Goal: Use online tool/utility: Utilize a website feature to perform a specific function

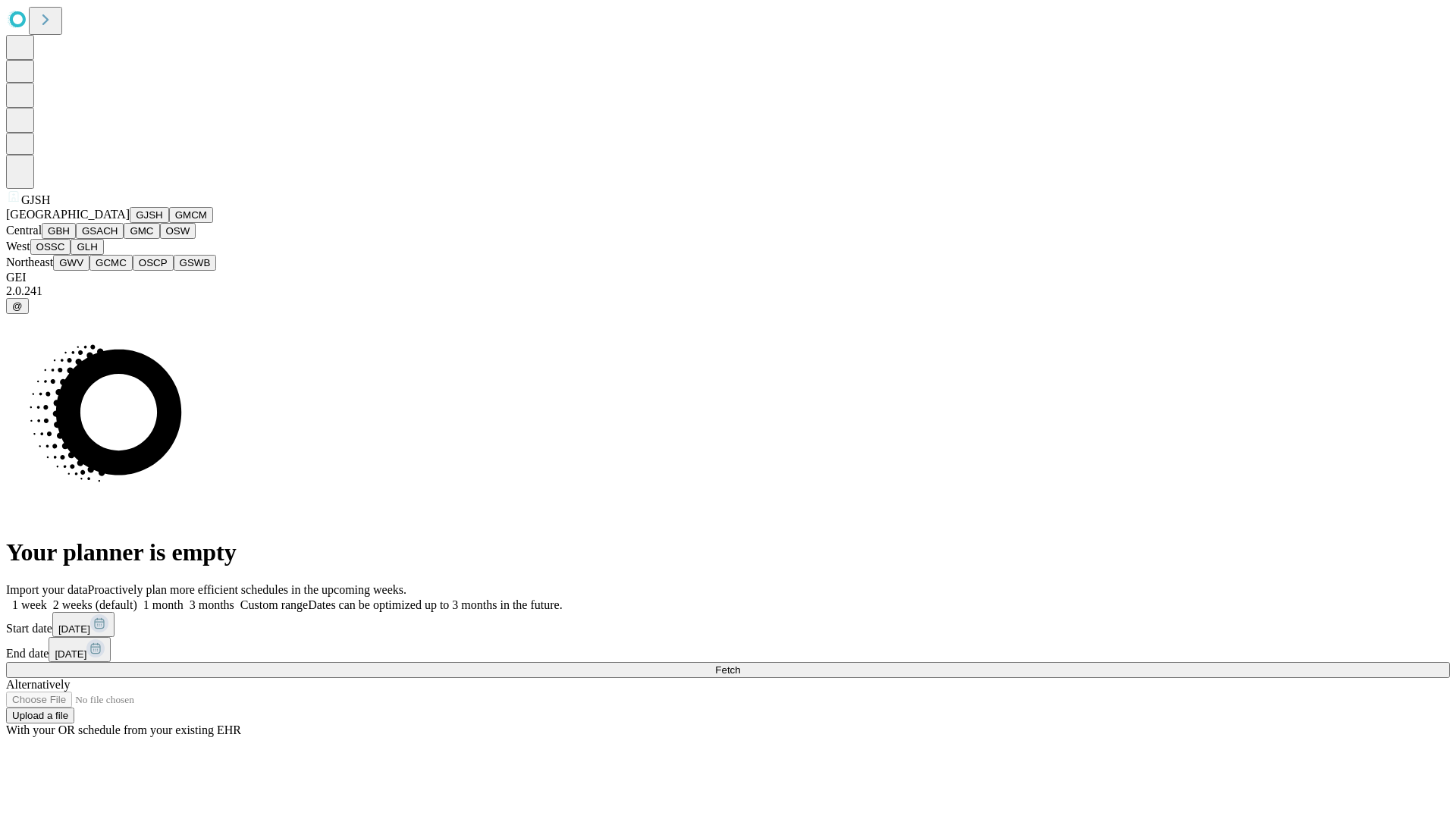
click at [130, 223] on button "GJSH" at bounding box center [149, 215] width 39 height 16
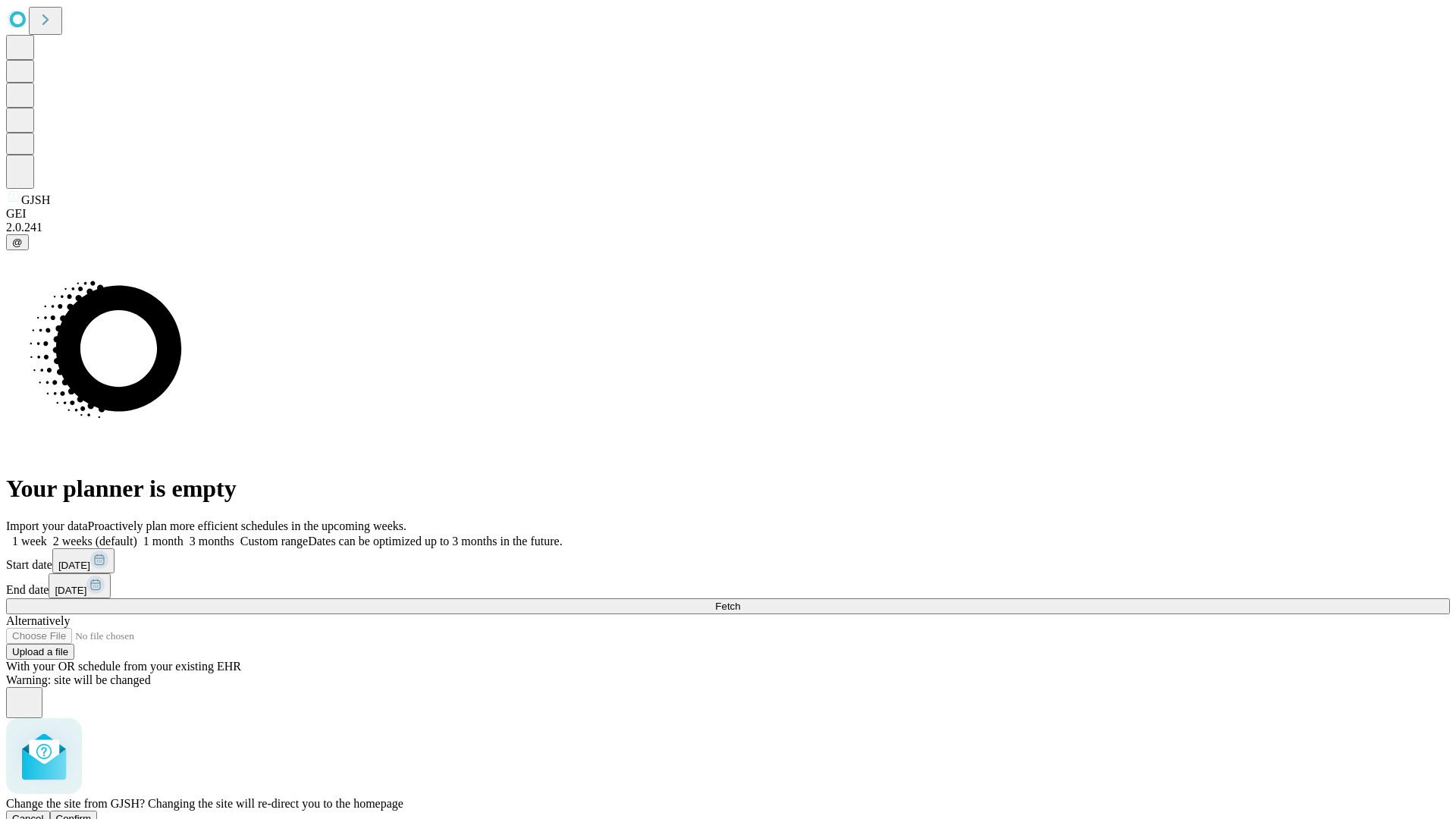
click at [92, 813] on span "Confirm" at bounding box center [73, 819] width 36 height 12
click at [47, 535] on label "1 week" at bounding box center [26, 541] width 41 height 12
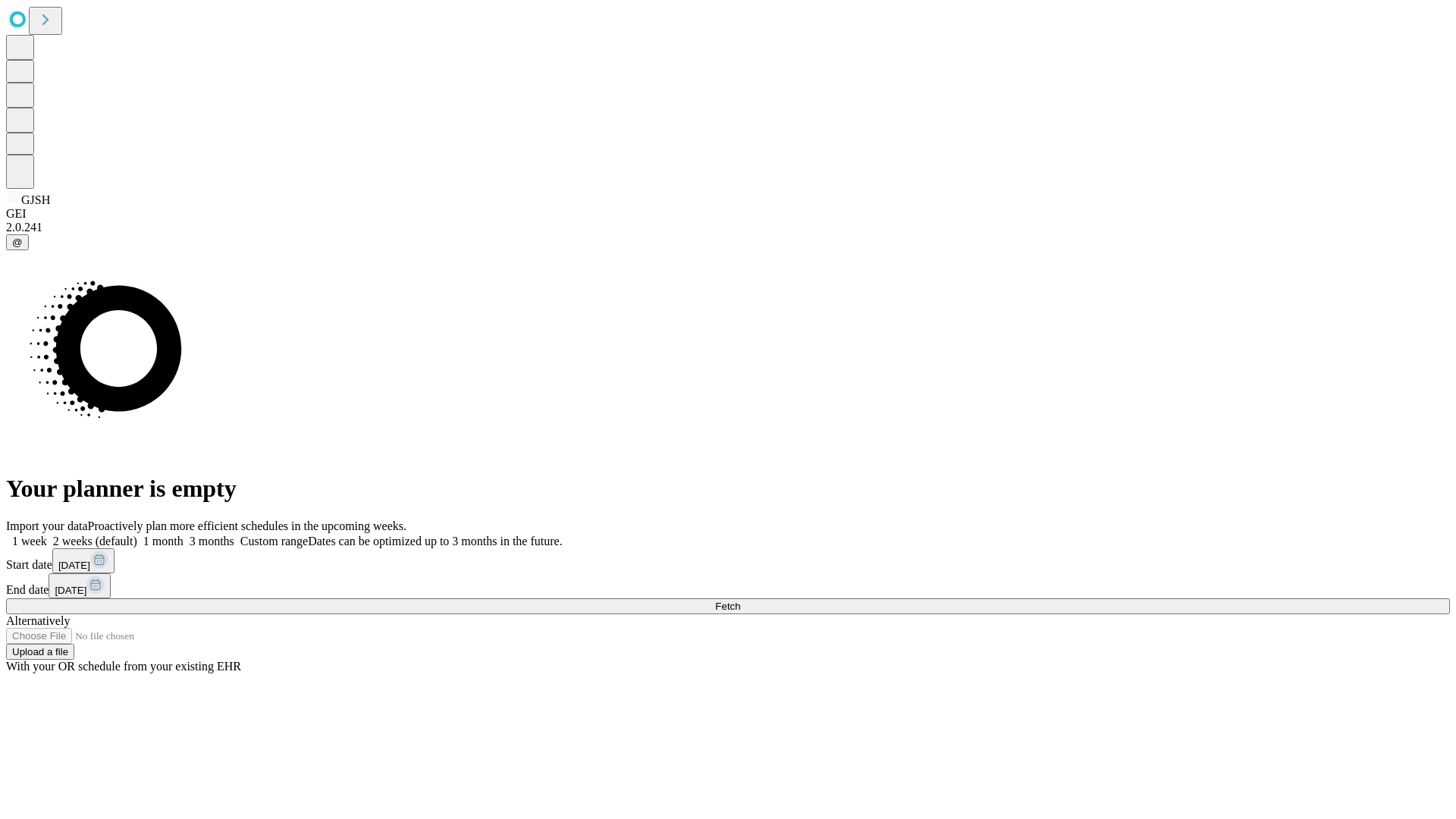
click at [740, 601] on span "Fetch" at bounding box center [728, 607] width 25 height 12
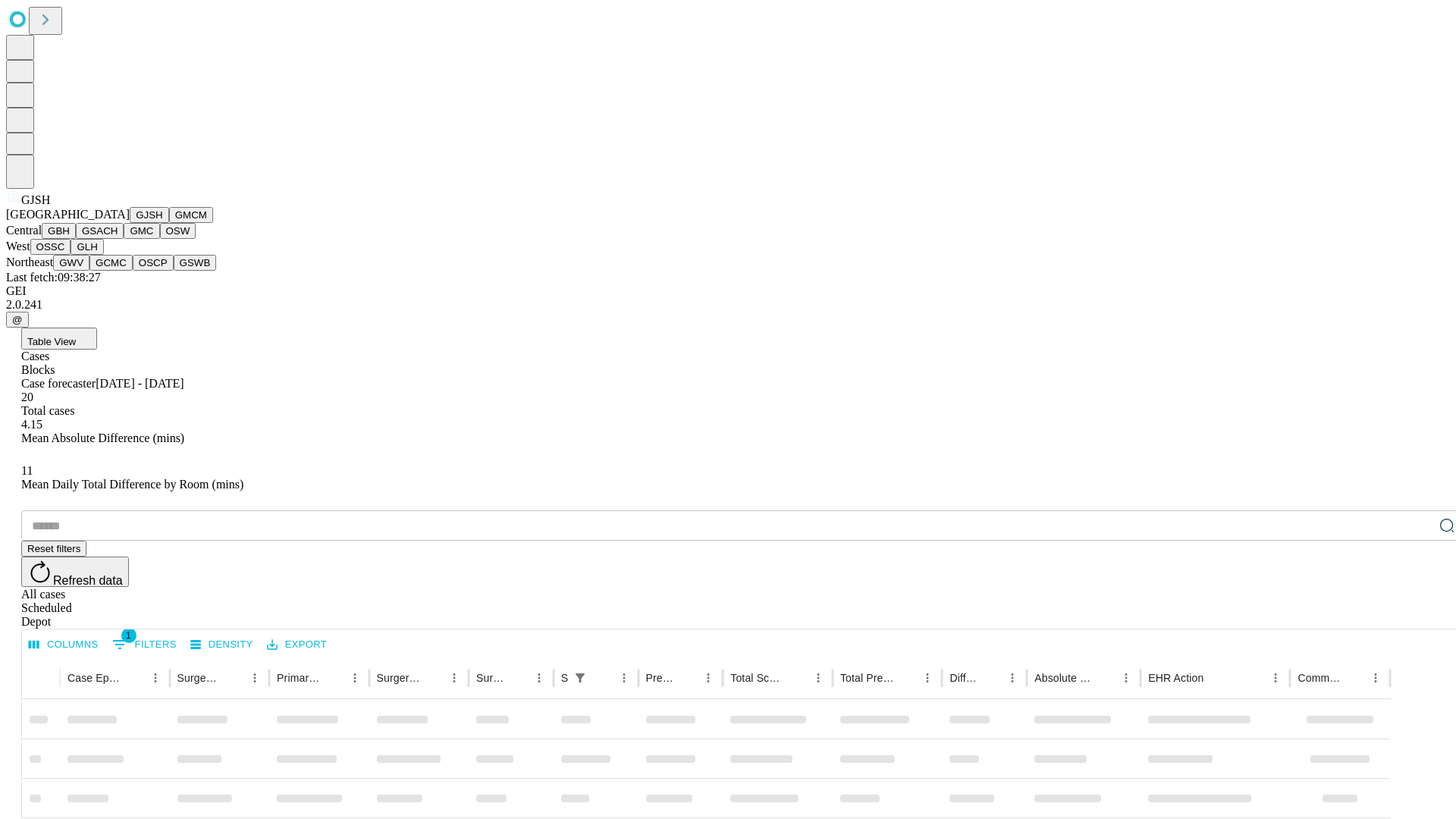
click at [169, 223] on button "GMCM" at bounding box center [191, 215] width 44 height 16
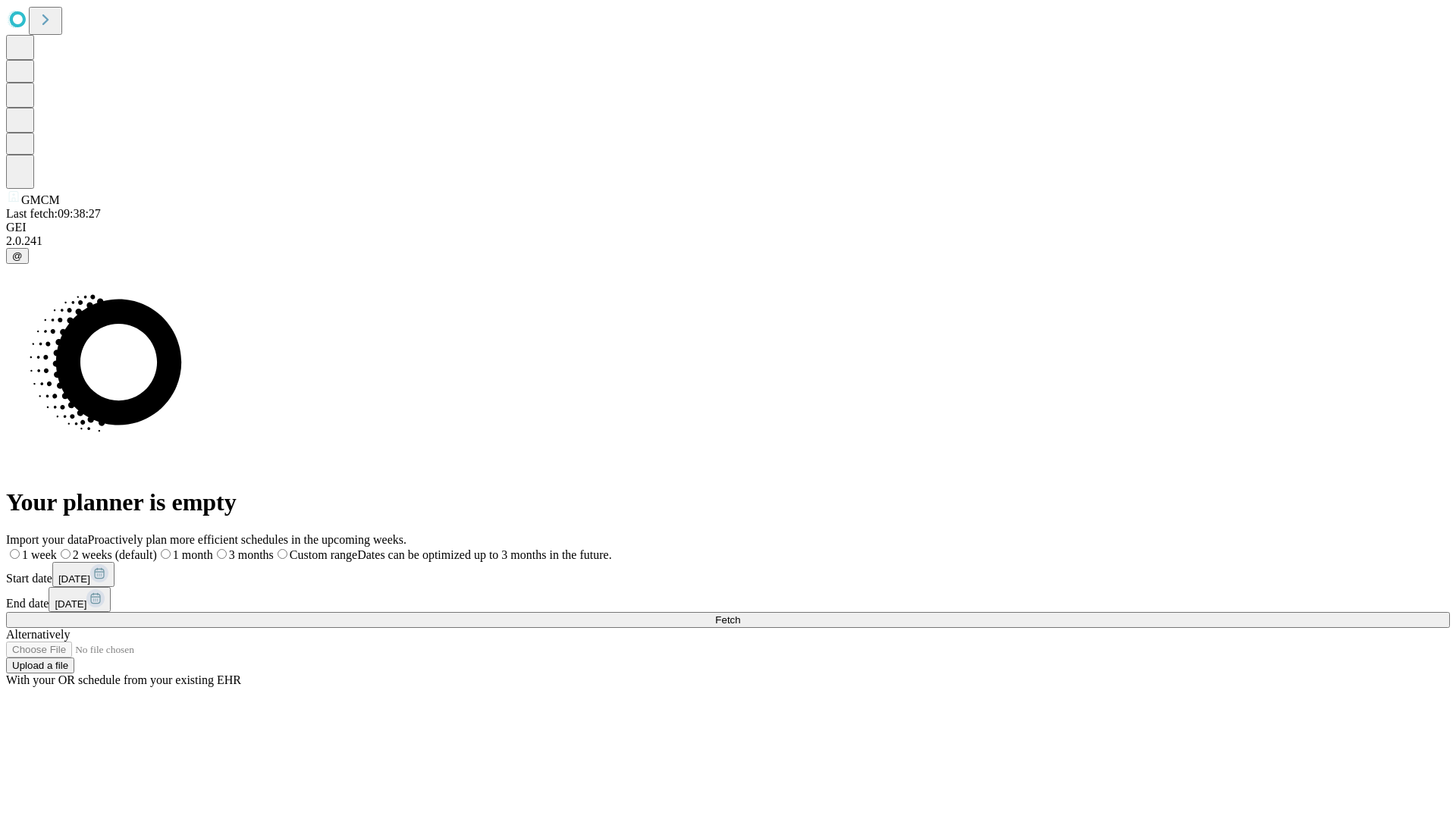
click at [740, 615] on span "Fetch" at bounding box center [728, 621] width 25 height 12
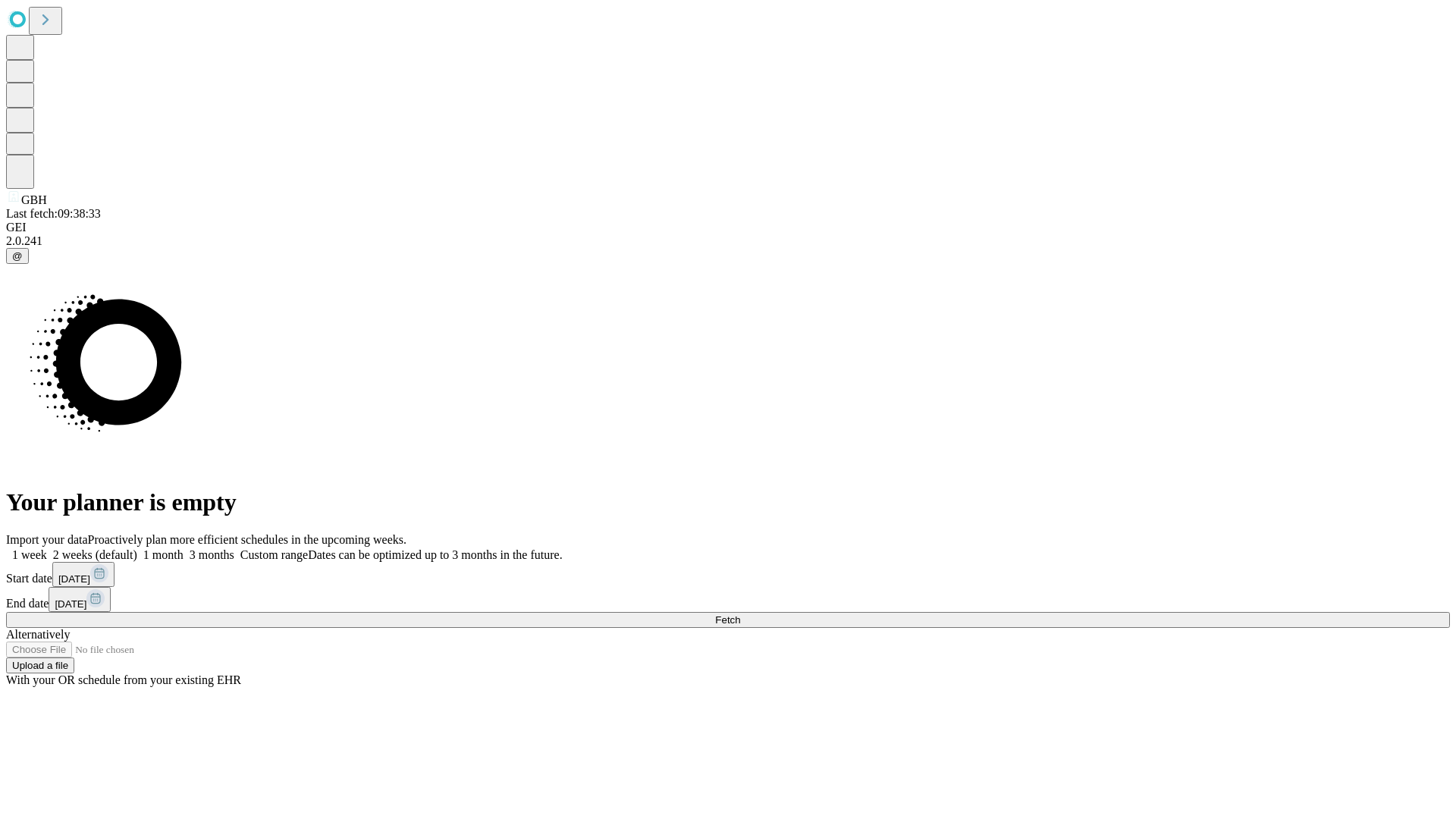
click at [47, 548] on label "1 week" at bounding box center [26, 554] width 41 height 12
click at [740, 615] on span "Fetch" at bounding box center [728, 621] width 25 height 12
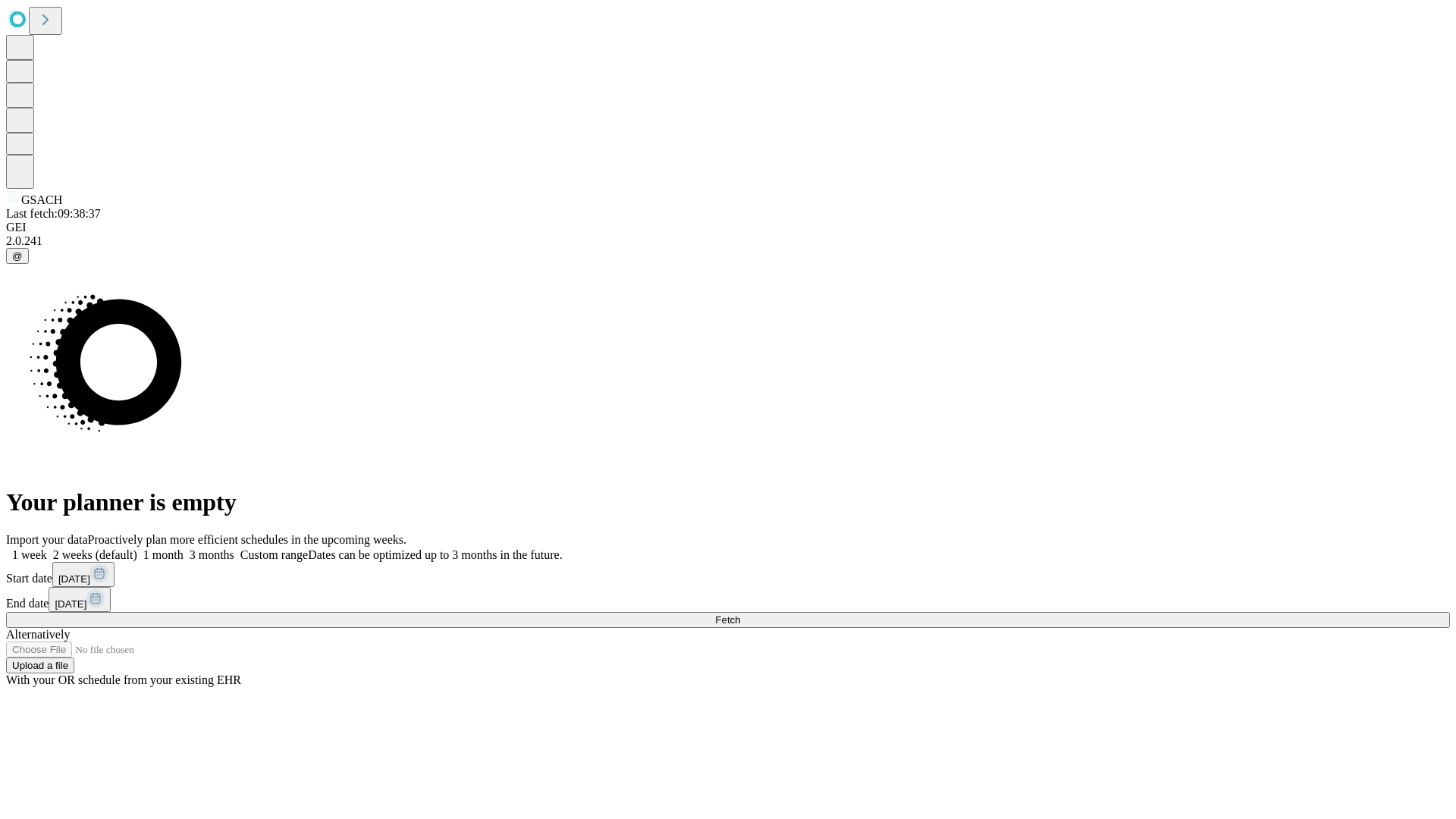
click at [47, 548] on label "1 week" at bounding box center [26, 554] width 41 height 12
click at [740, 615] on span "Fetch" at bounding box center [728, 621] width 25 height 12
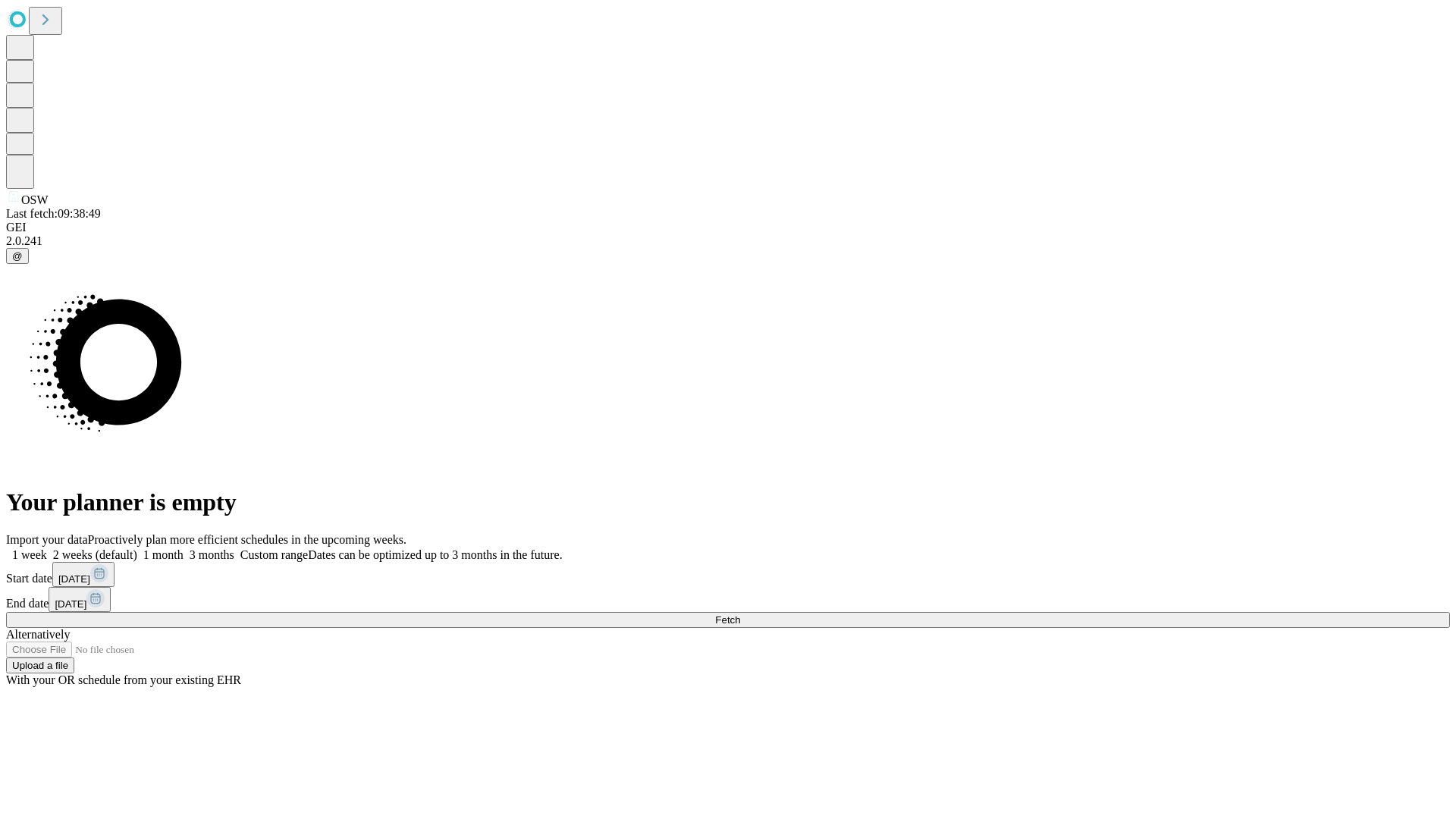
click at [47, 548] on label "1 week" at bounding box center [26, 554] width 41 height 12
click at [740, 615] on span "Fetch" at bounding box center [728, 621] width 25 height 12
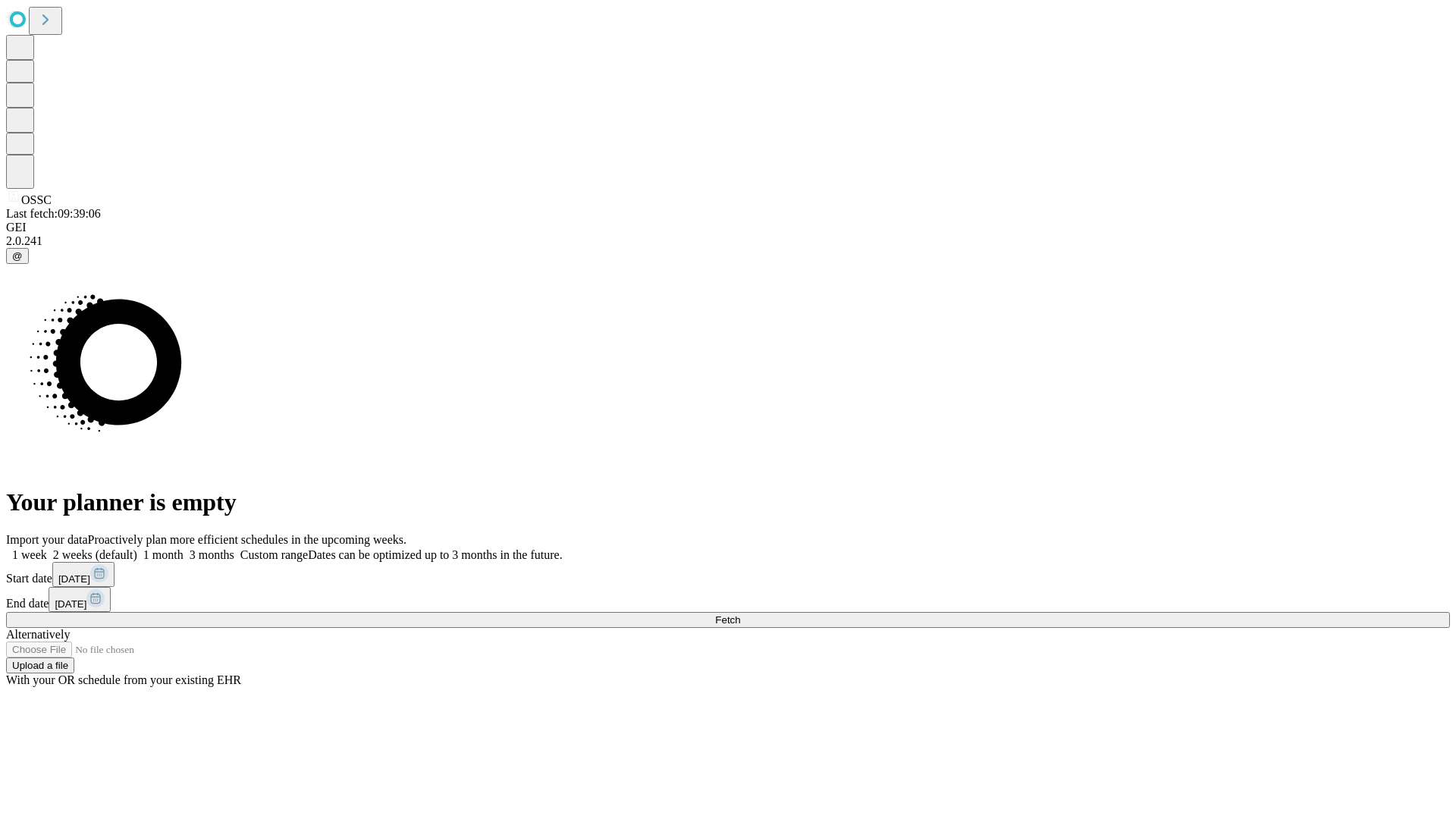
click at [47, 548] on label "1 week" at bounding box center [26, 554] width 41 height 12
click at [740, 615] on span "Fetch" at bounding box center [728, 621] width 25 height 12
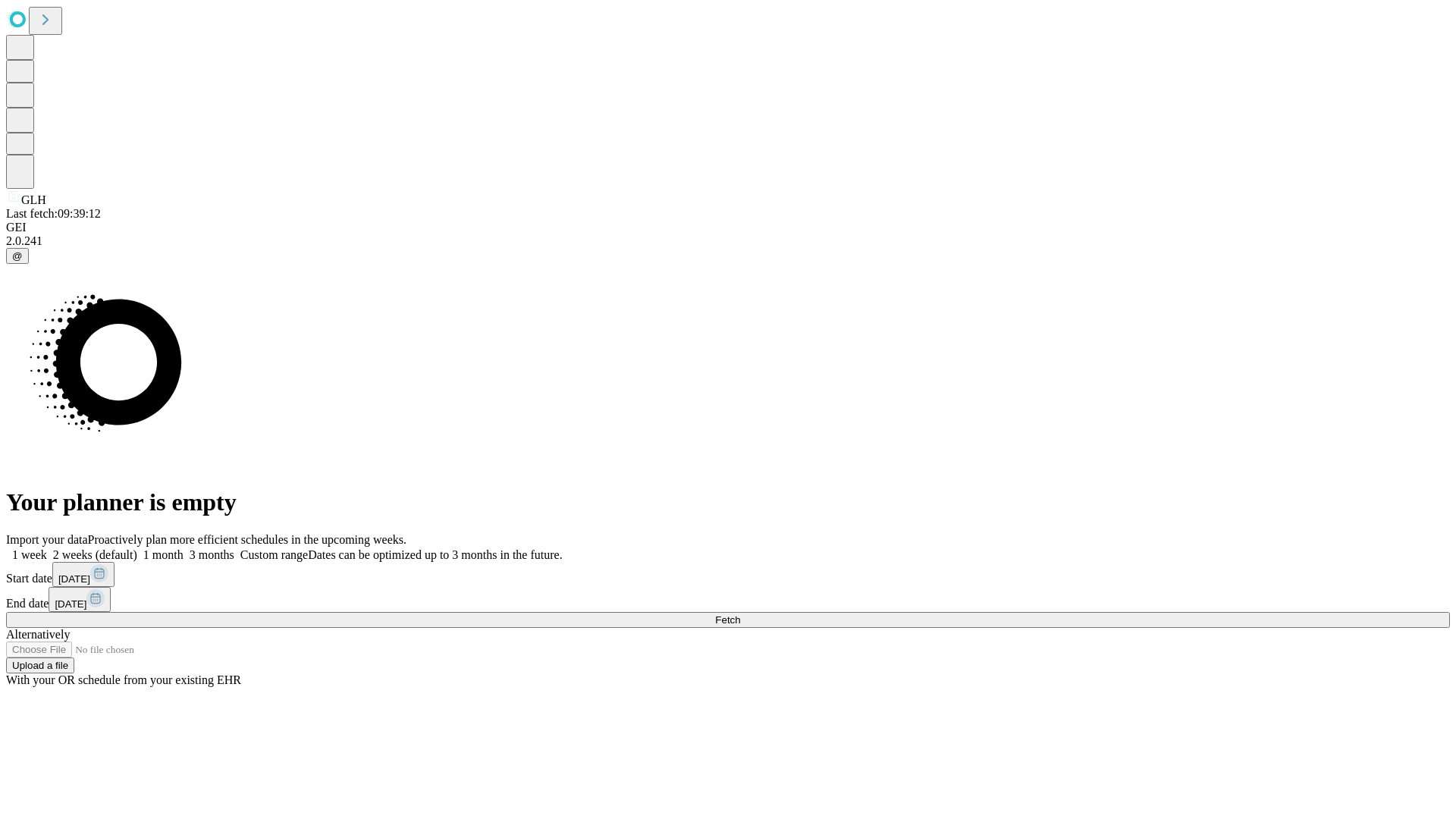
click at [47, 548] on label "1 week" at bounding box center [26, 554] width 41 height 12
click at [740, 615] on span "Fetch" at bounding box center [728, 621] width 25 height 12
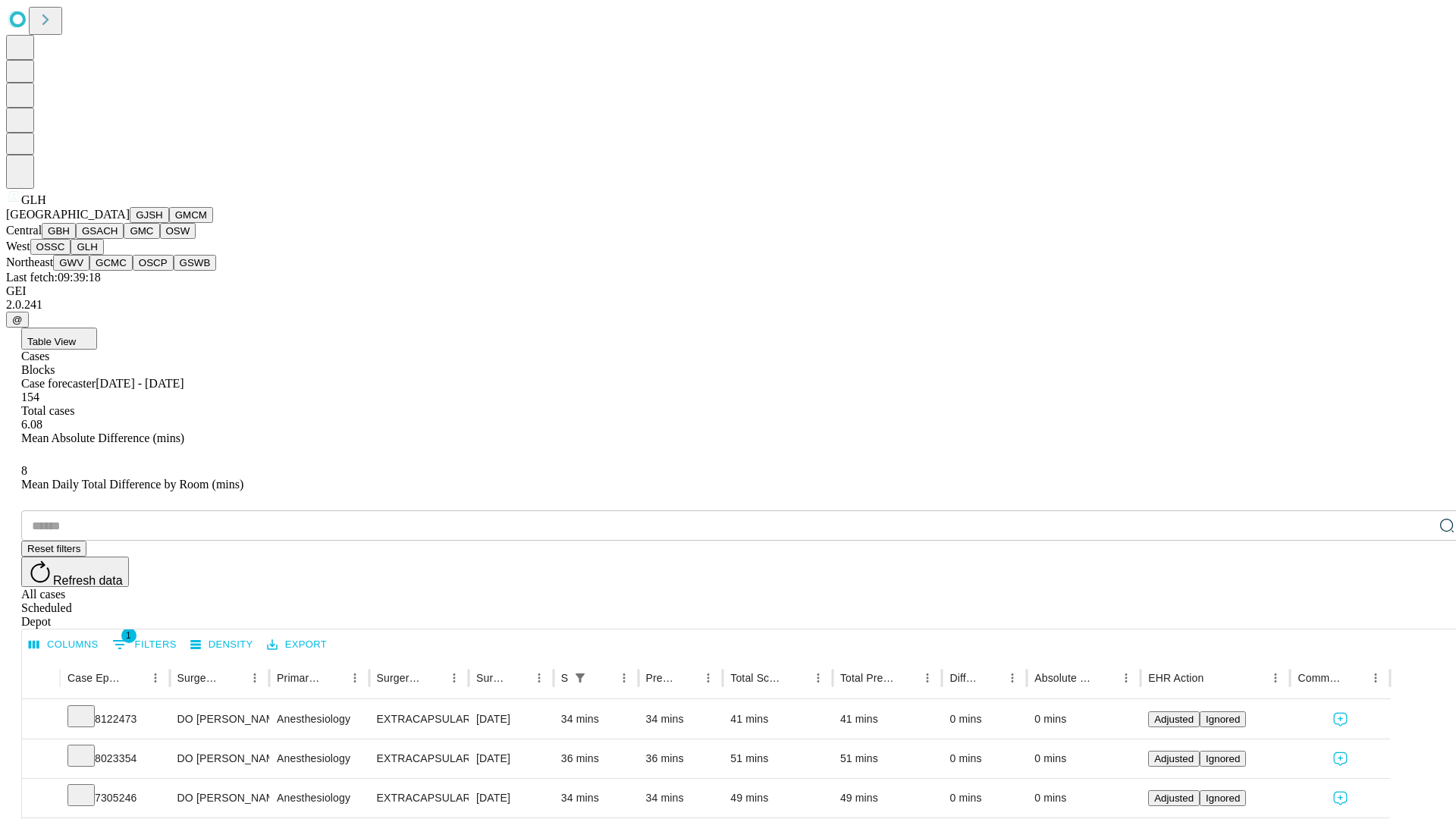
click at [89, 271] on button "GWV" at bounding box center [72, 262] width 37 height 16
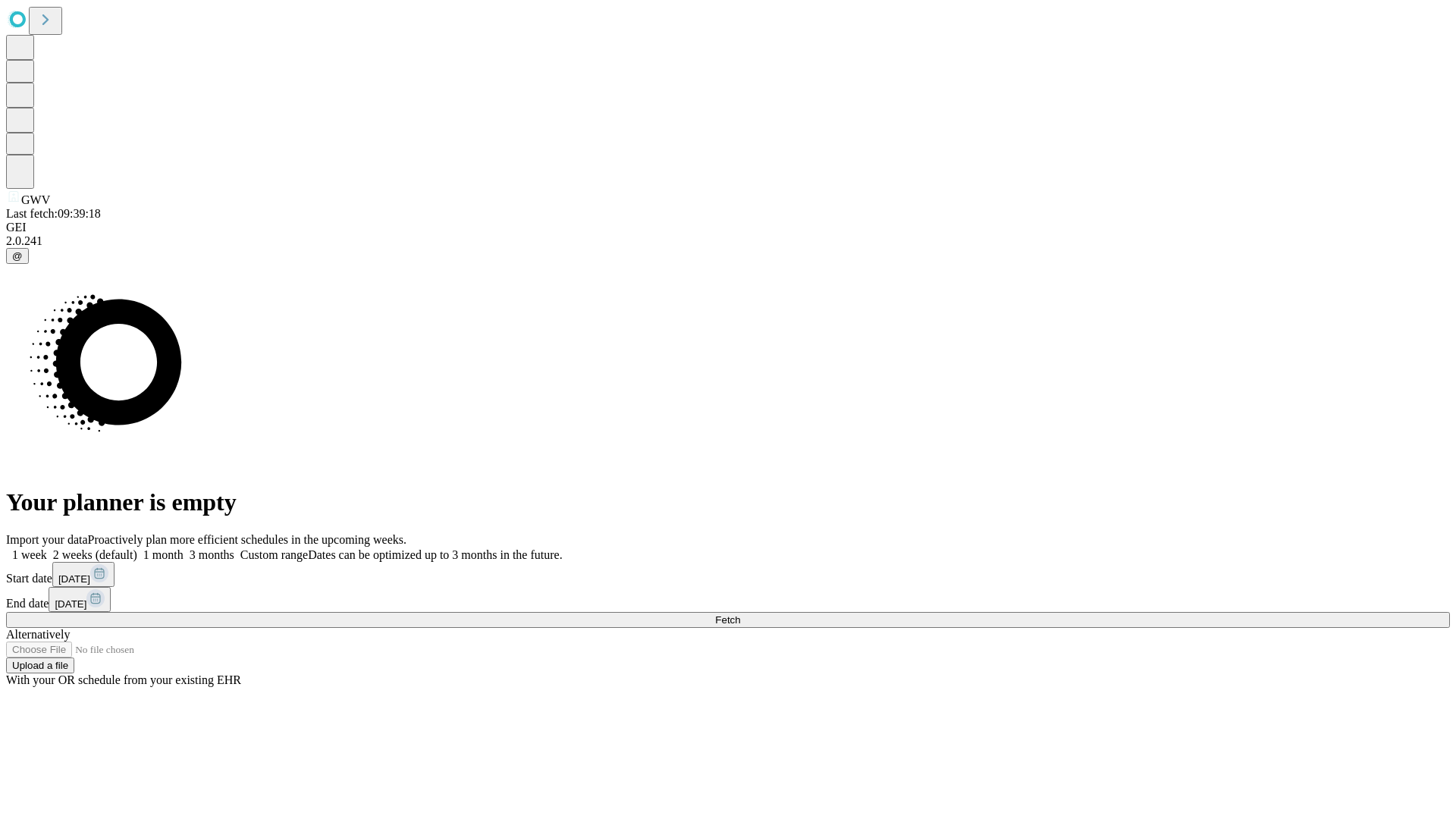
click at [47, 548] on label "1 week" at bounding box center [26, 554] width 41 height 12
click at [740, 615] on span "Fetch" at bounding box center [728, 621] width 25 height 12
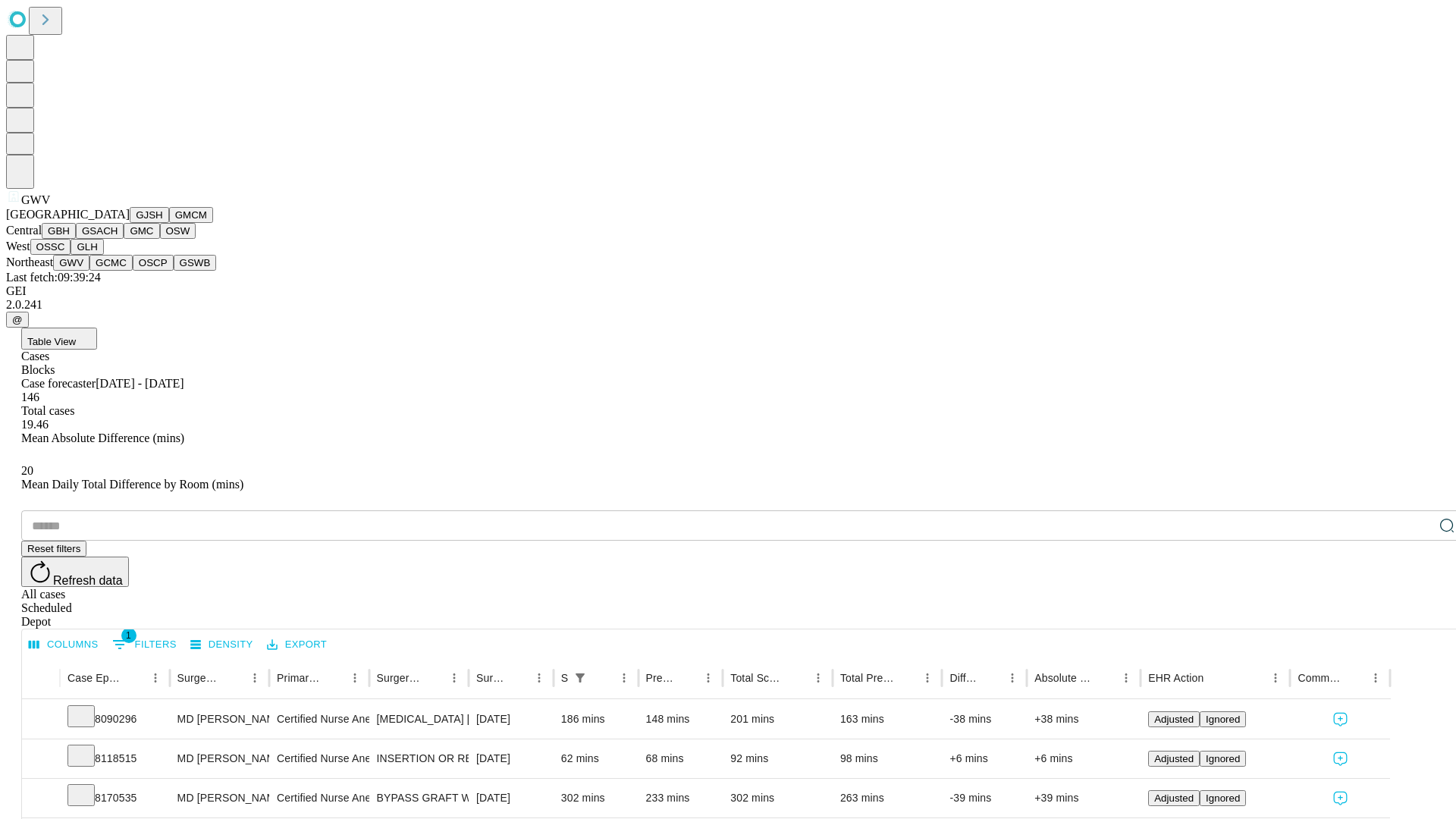
click at [117, 271] on button "GCMC" at bounding box center [111, 262] width 43 height 16
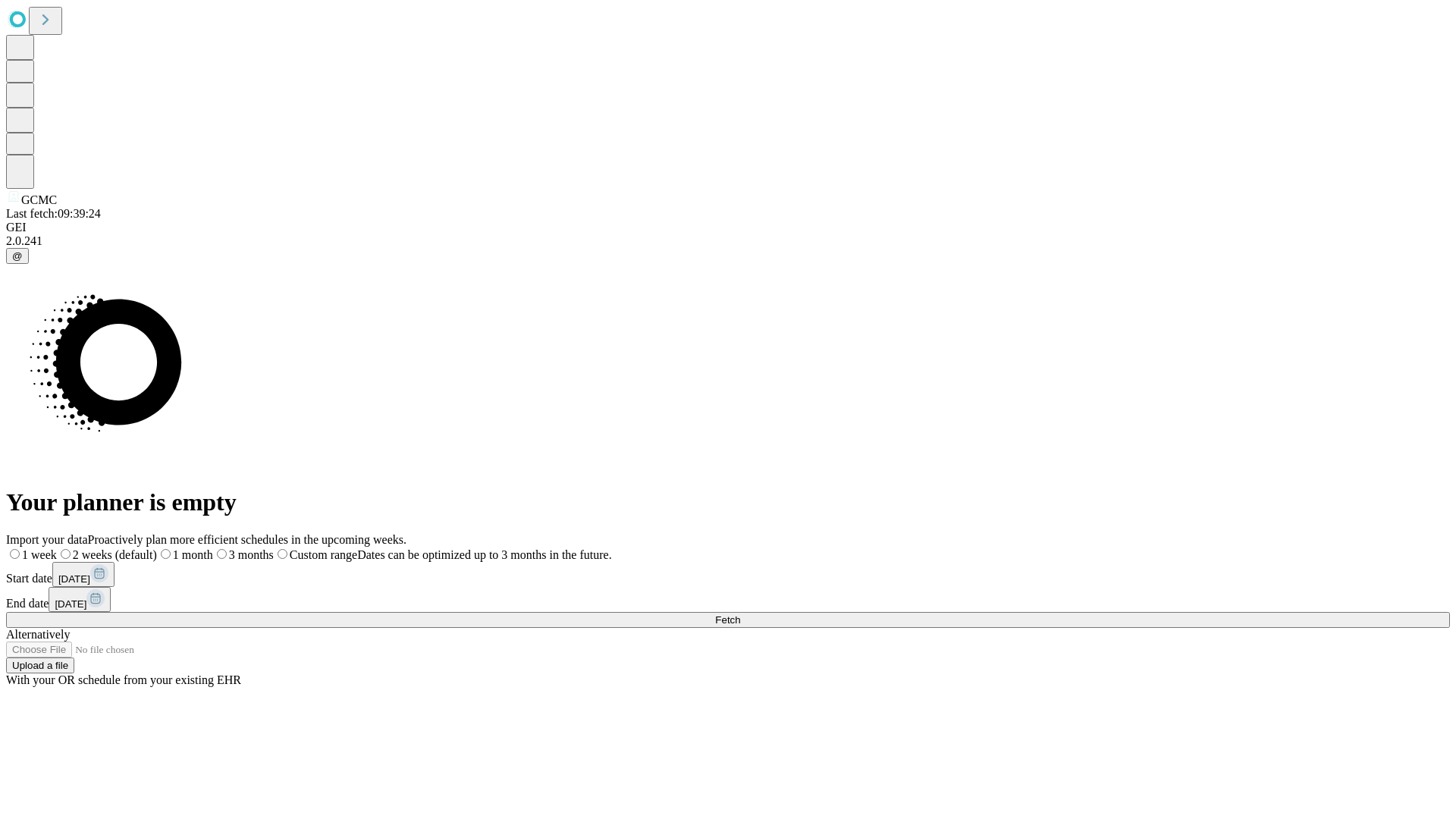
click at [57, 548] on label "1 week" at bounding box center [31, 554] width 51 height 12
click at [740, 615] on span "Fetch" at bounding box center [728, 621] width 25 height 12
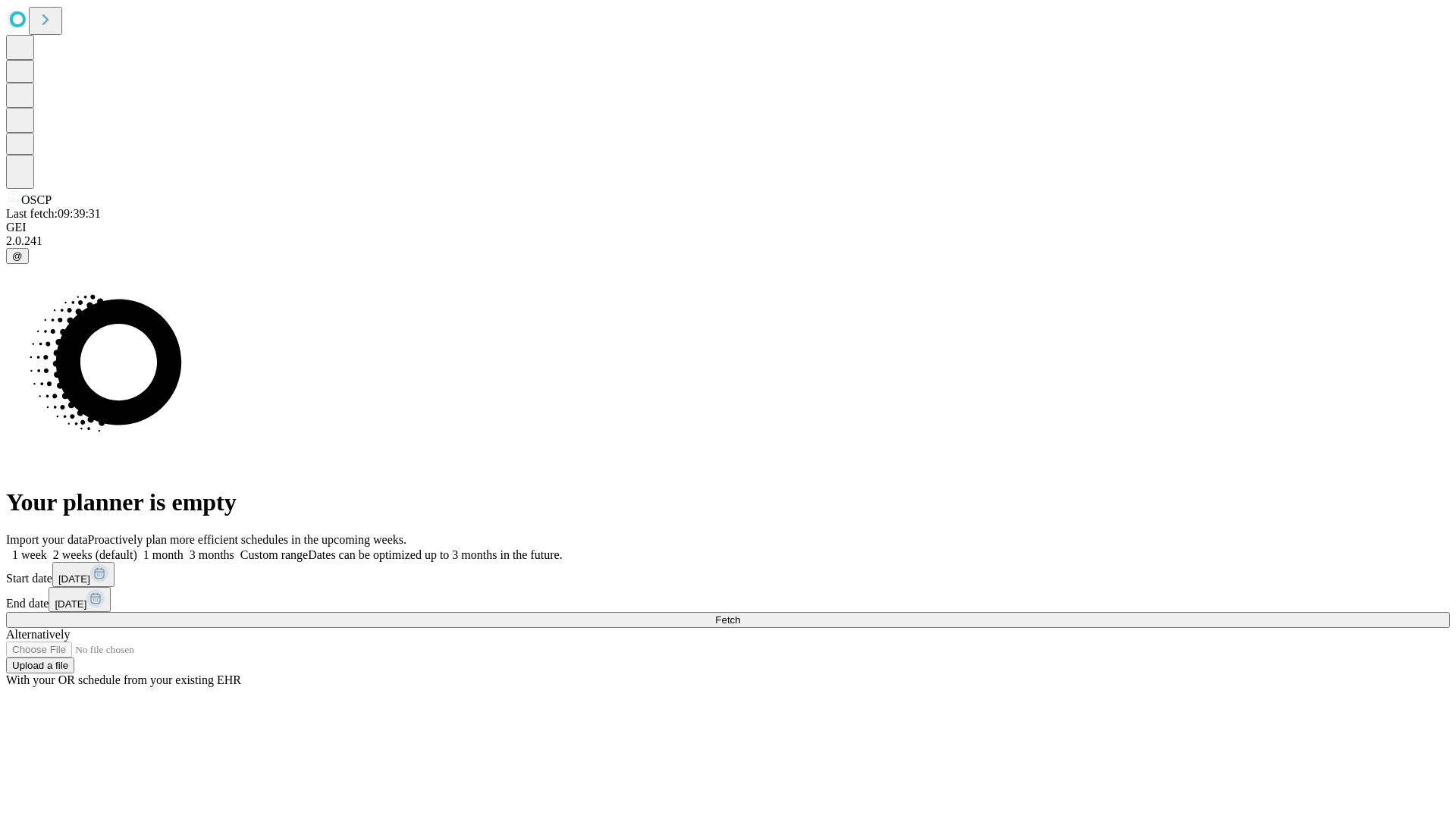
click at [47, 548] on label "1 week" at bounding box center [26, 554] width 41 height 12
click at [740, 615] on span "Fetch" at bounding box center [728, 621] width 25 height 12
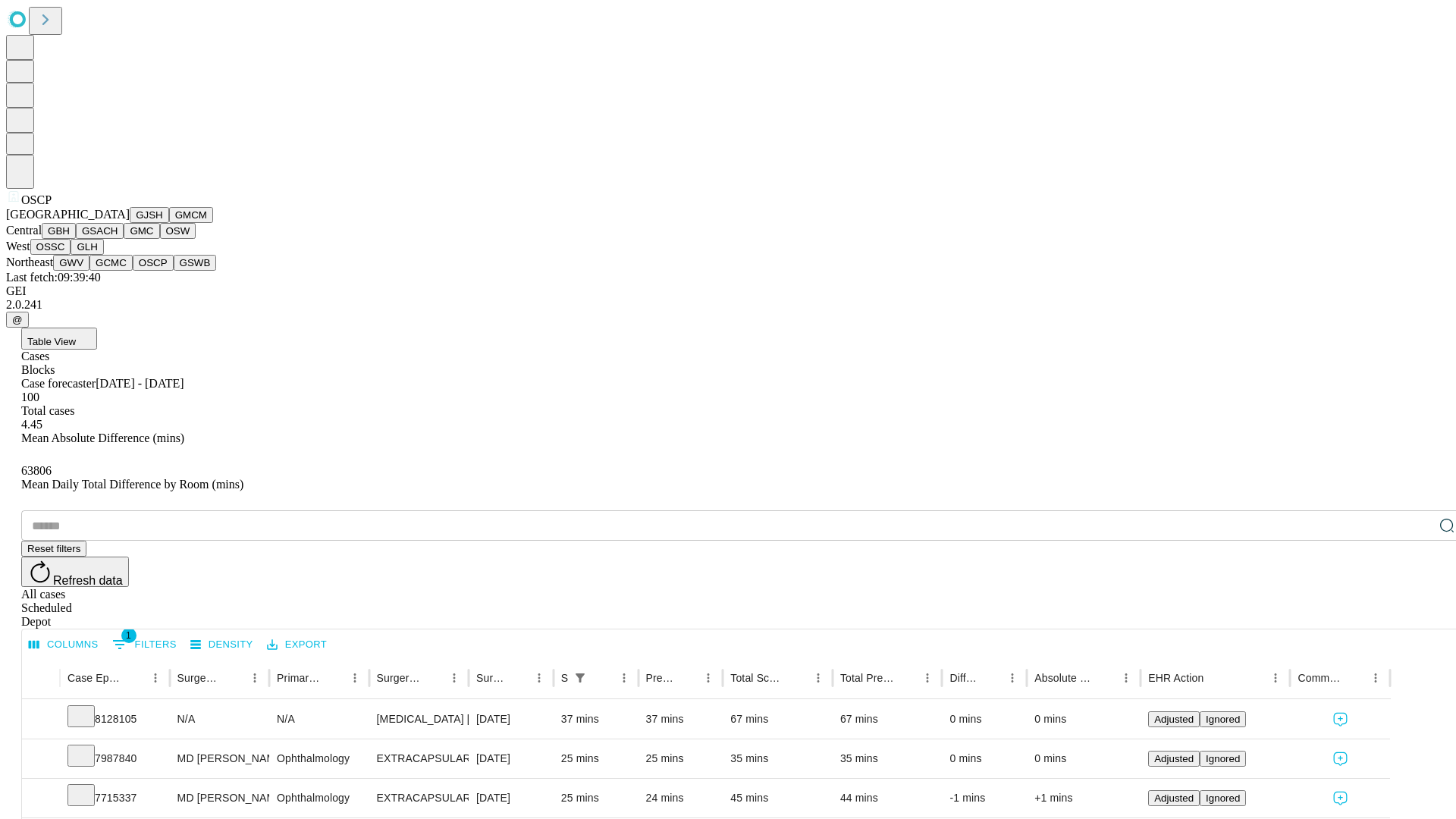
click at [174, 271] on button "GSWB" at bounding box center [196, 262] width 43 height 16
